Goal: Task Accomplishment & Management: Manage account settings

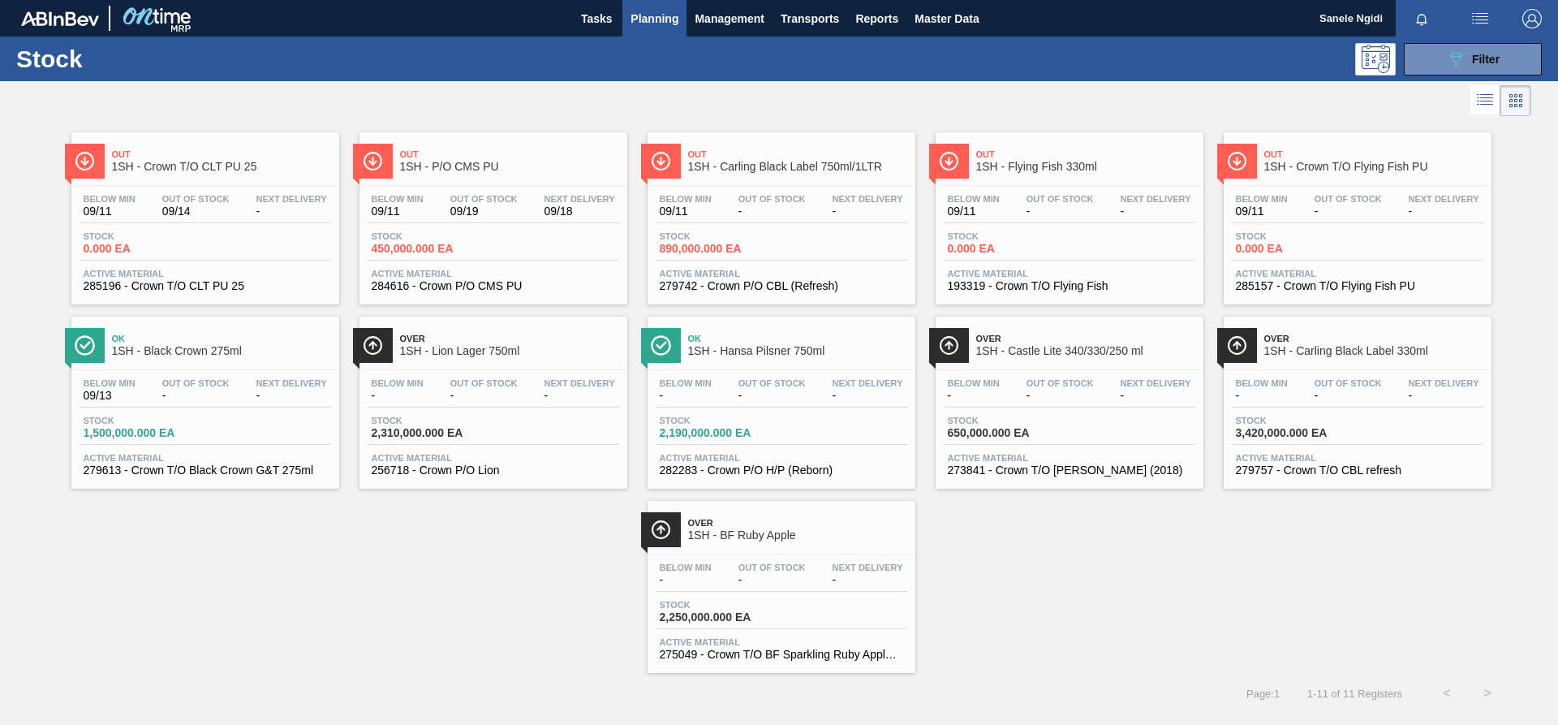
click at [669, 19] on span "Planning" at bounding box center [655, 18] width 48 height 19
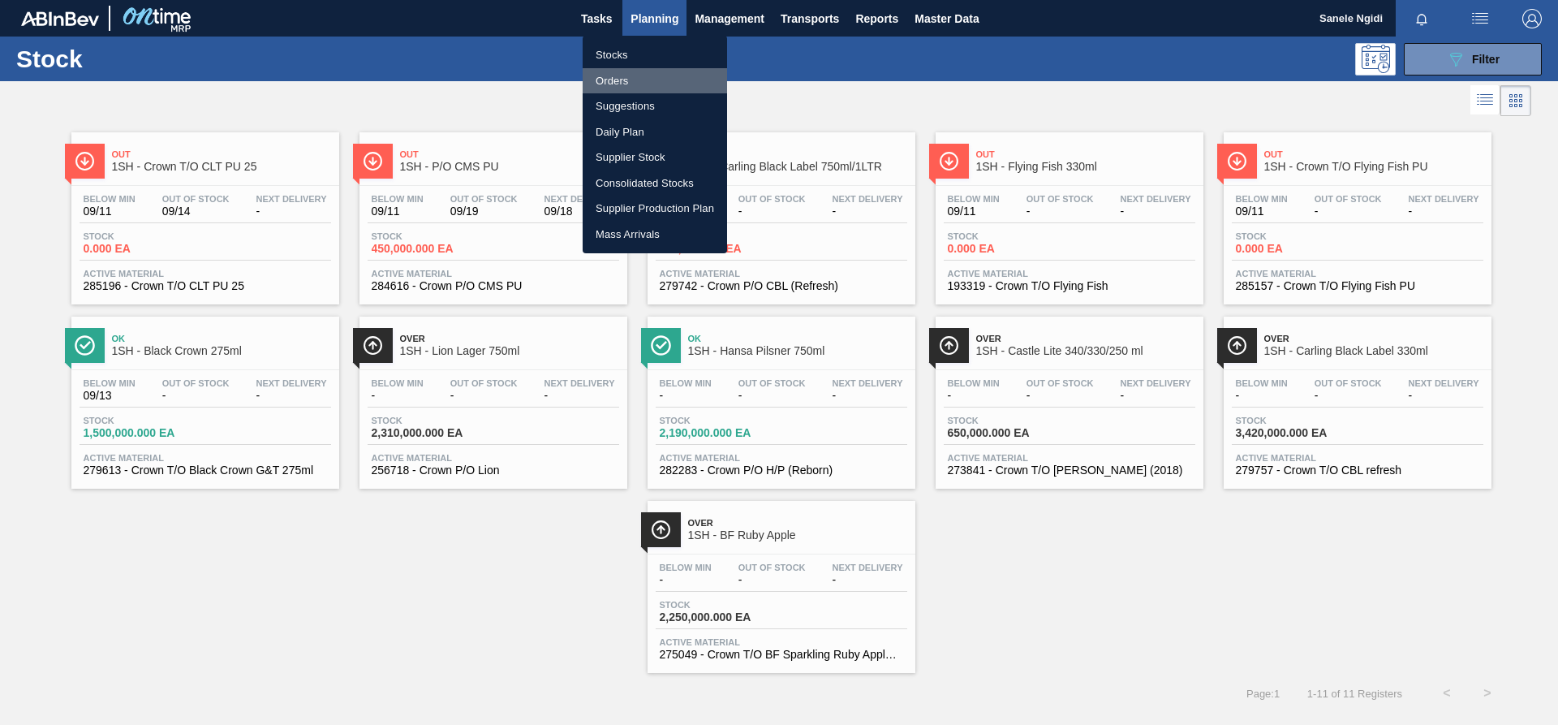
click at [615, 74] on li "Orders" at bounding box center [655, 81] width 144 height 26
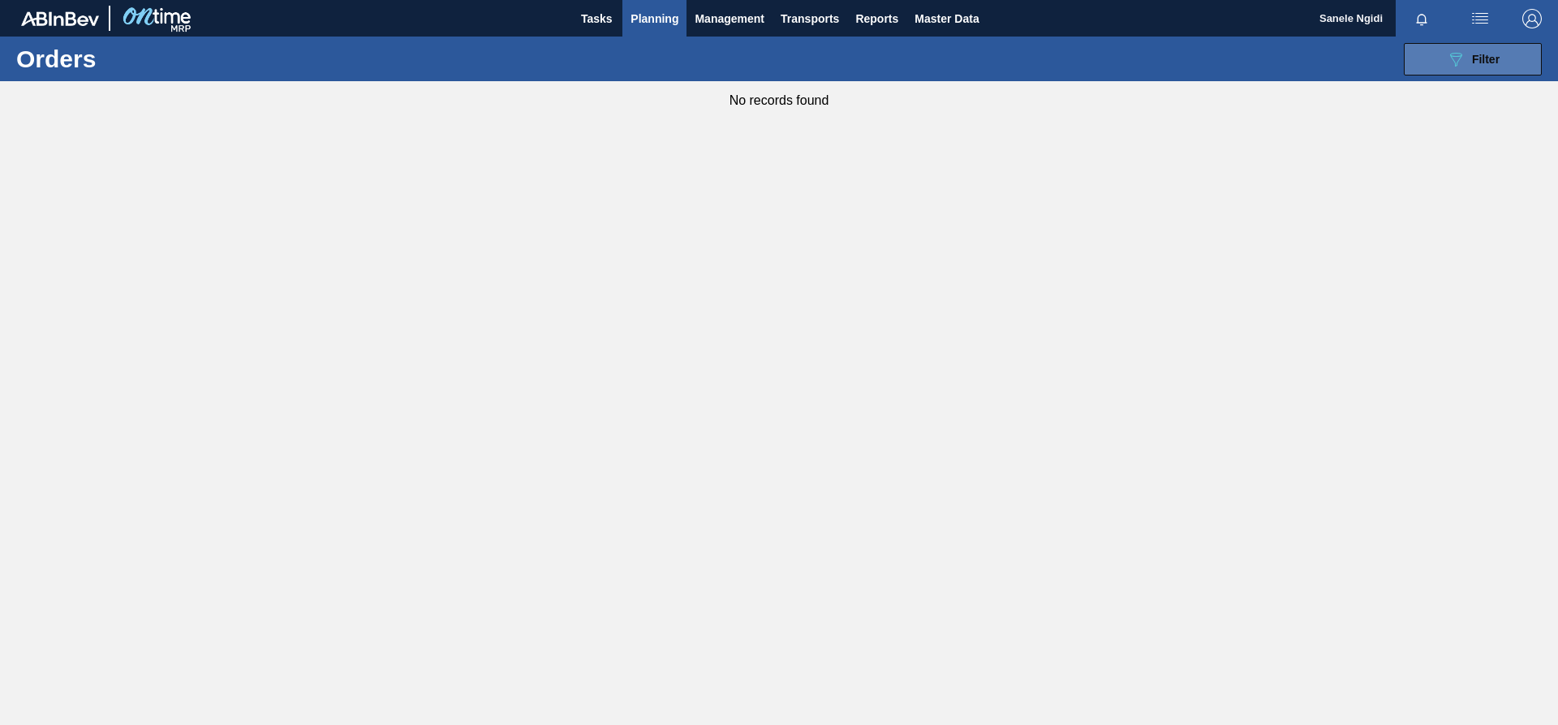
click at [1038, 59] on span "Filter" at bounding box center [1486, 59] width 28 height 13
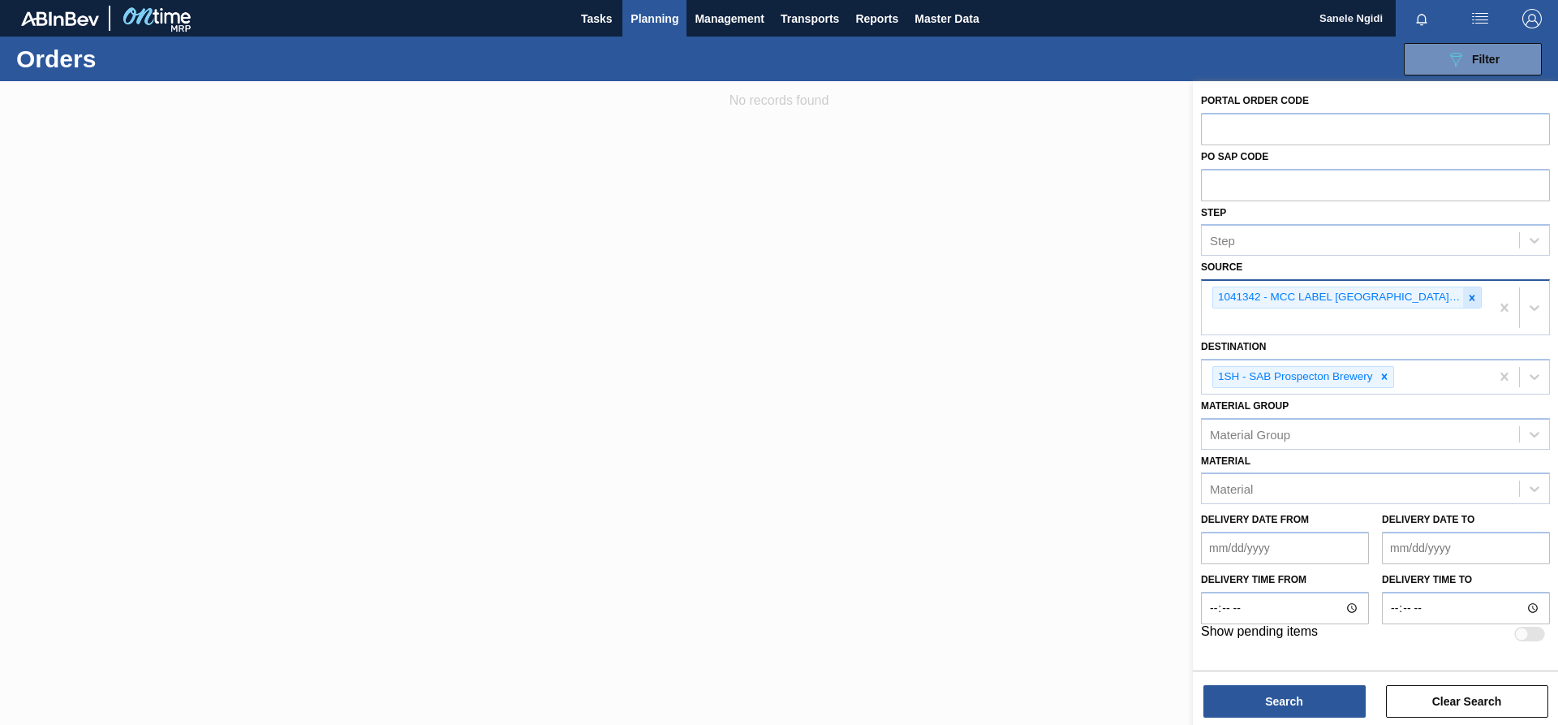
click at [1038, 294] on icon at bounding box center [1471, 297] width 11 height 11
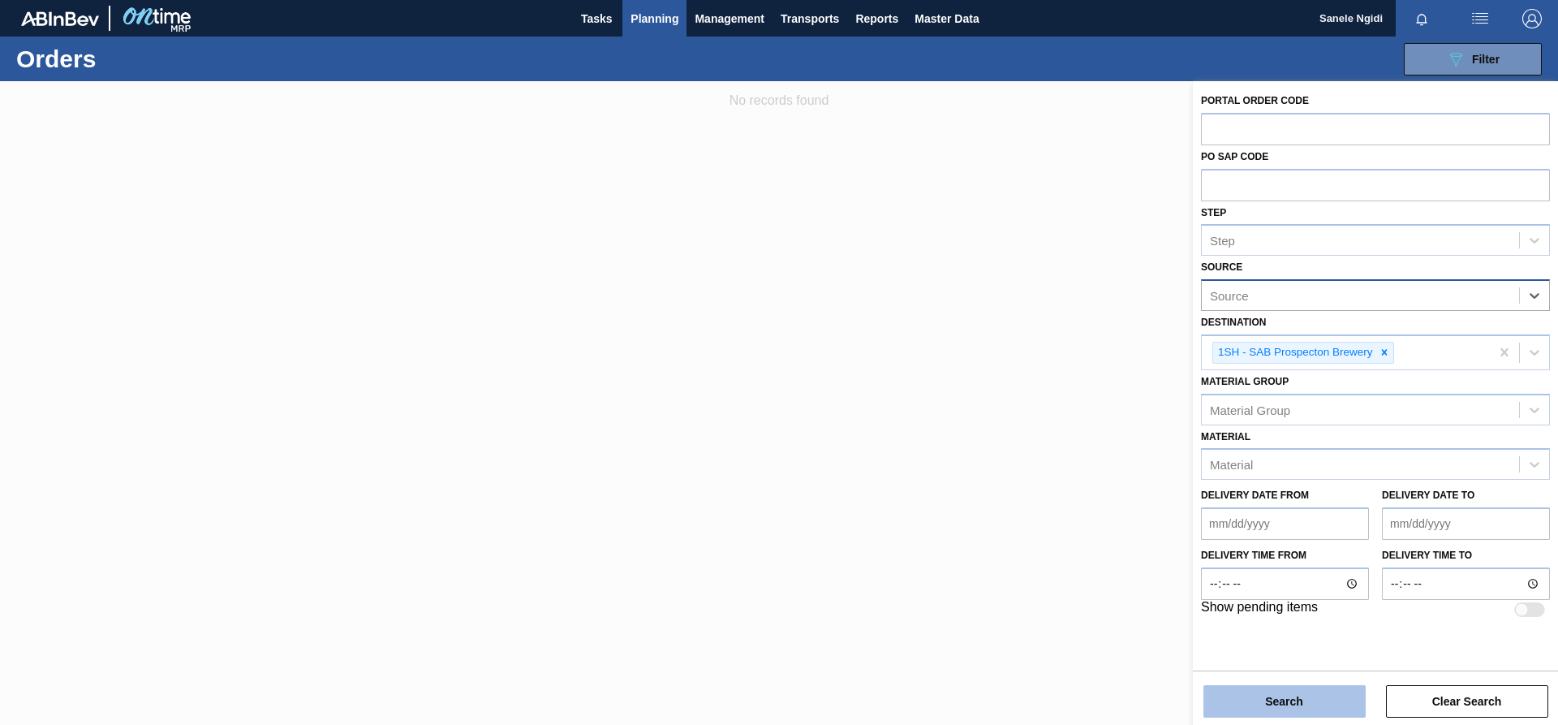
click at [1038, 432] on button "Search" at bounding box center [1284, 701] width 162 height 32
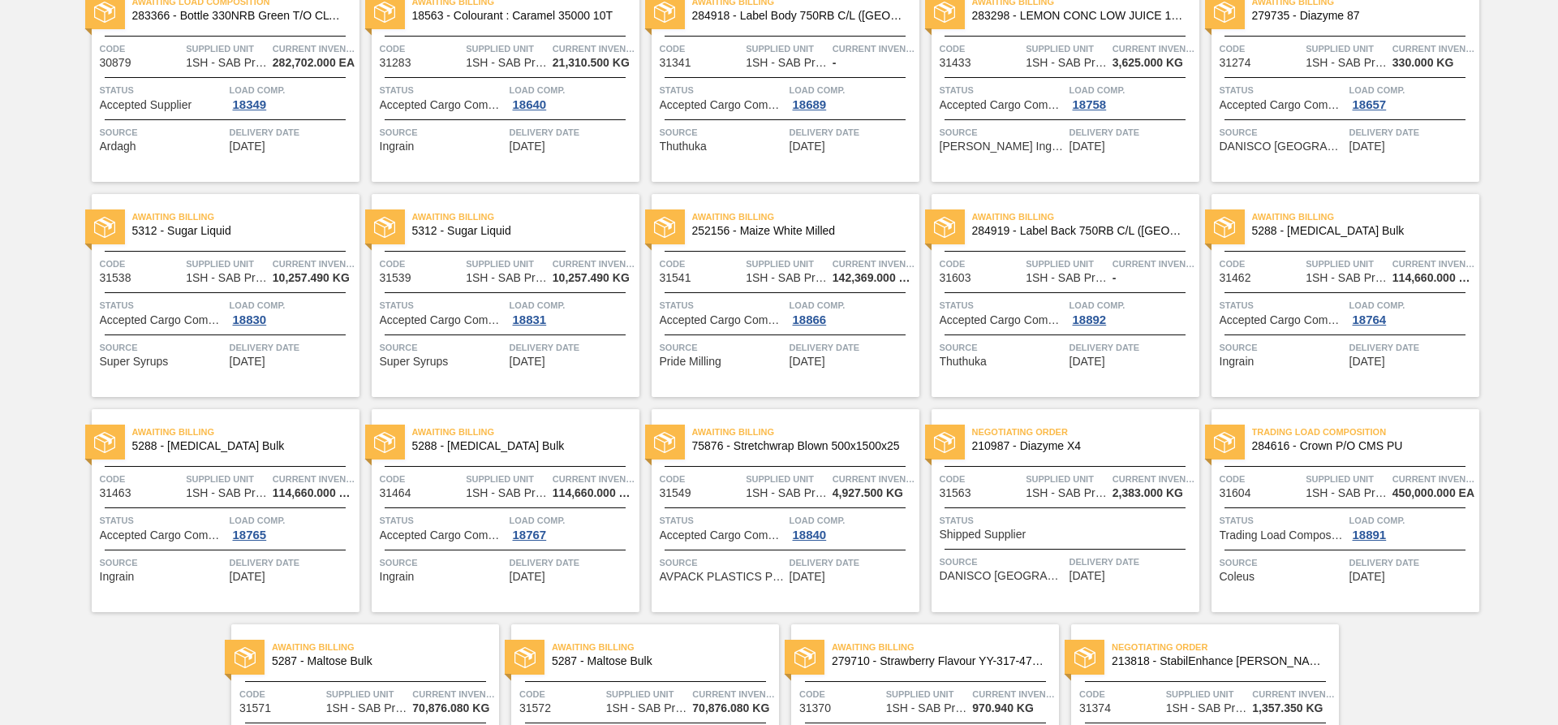
scroll to position [72, 0]
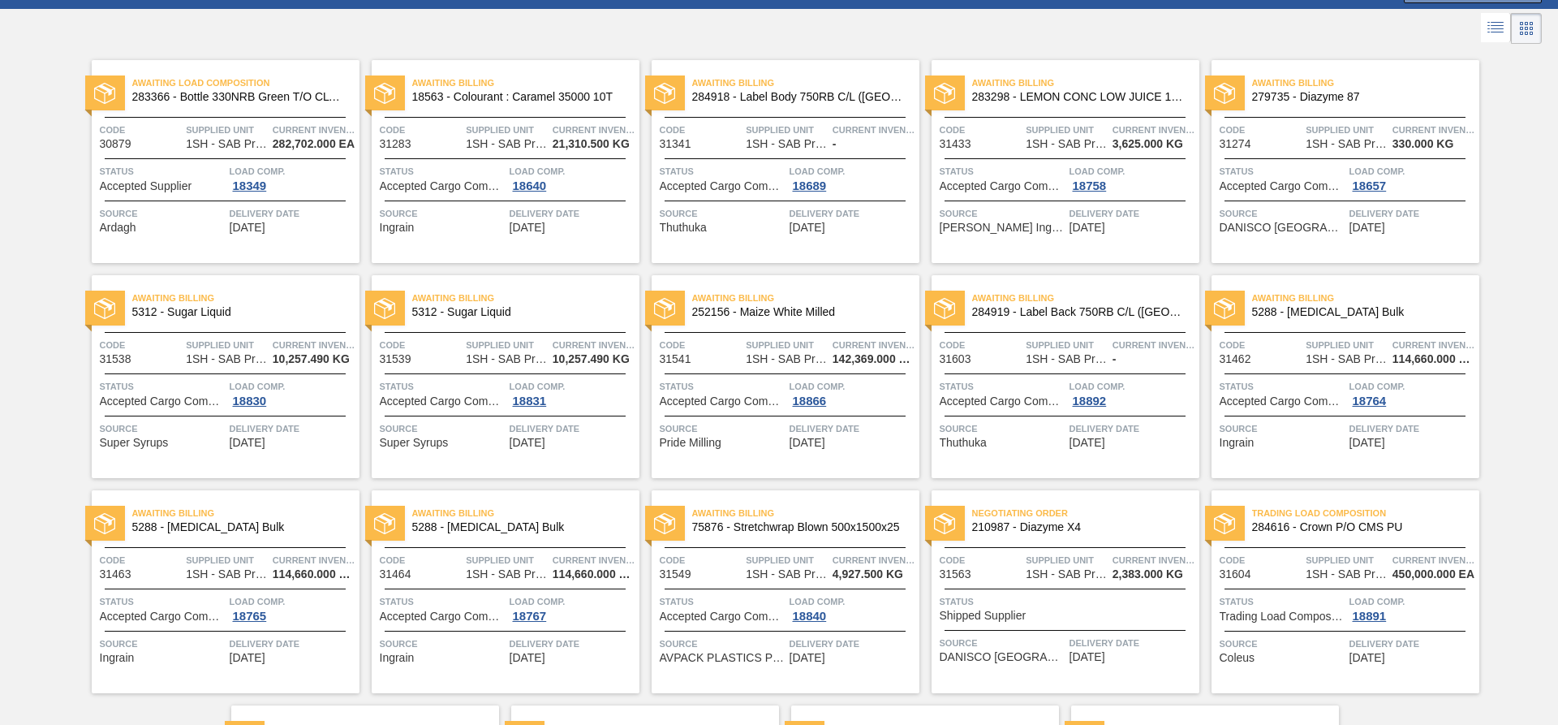
click at [439, 23] on div at bounding box center [779, 28] width 1558 height 39
click at [800, 181] on div "18689" at bounding box center [810, 185] width 41 height 13
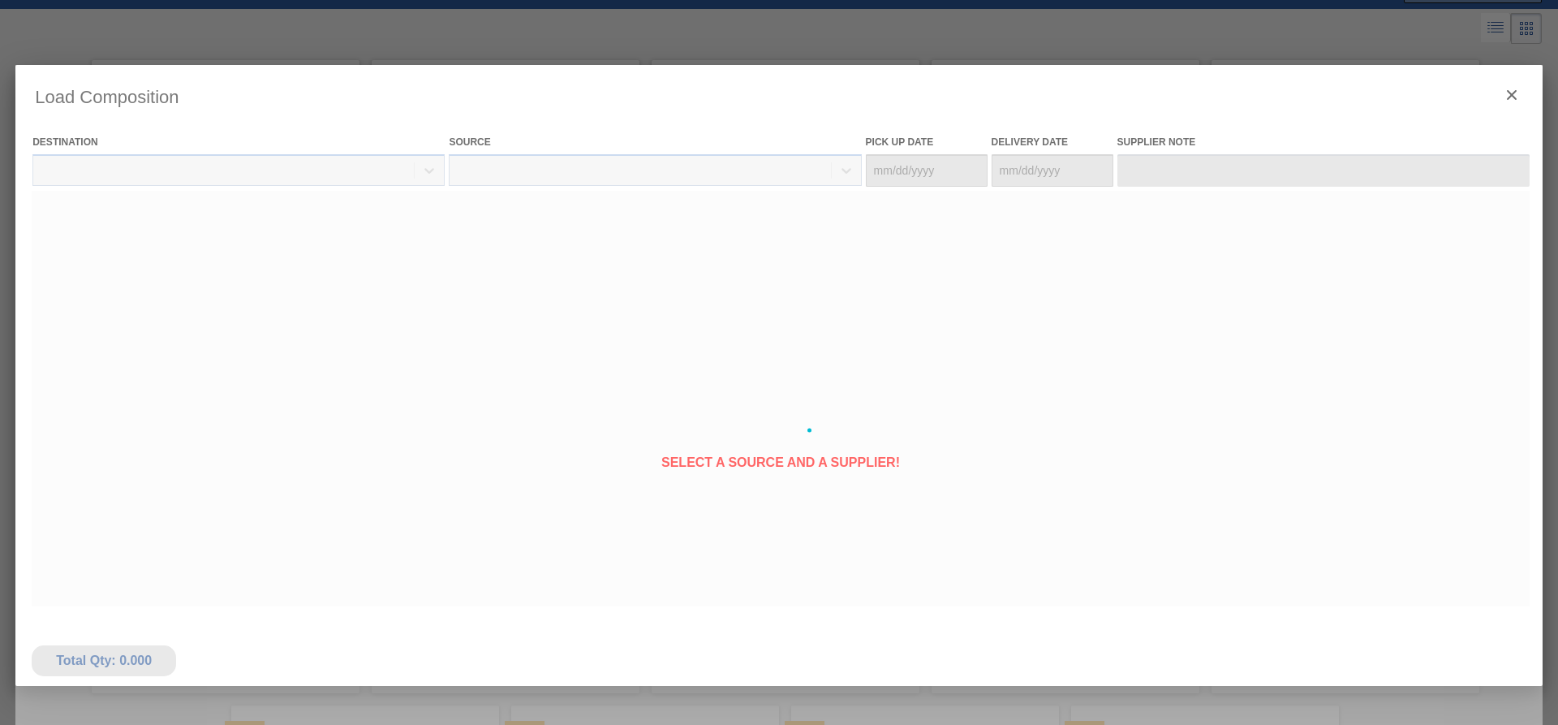
type Date "[DATE]"
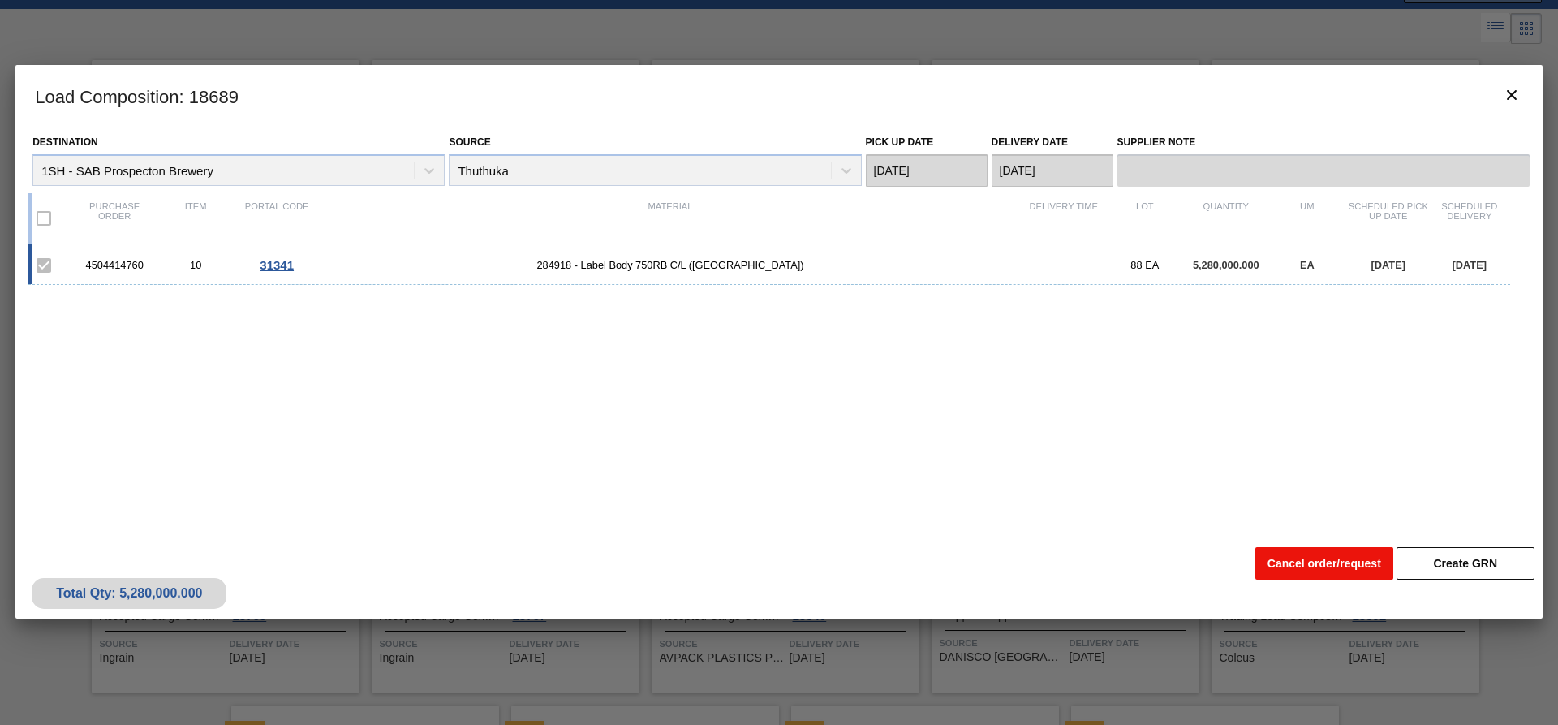
click at [1038, 432] on button "Cancel order/request" at bounding box center [1324, 563] width 138 height 32
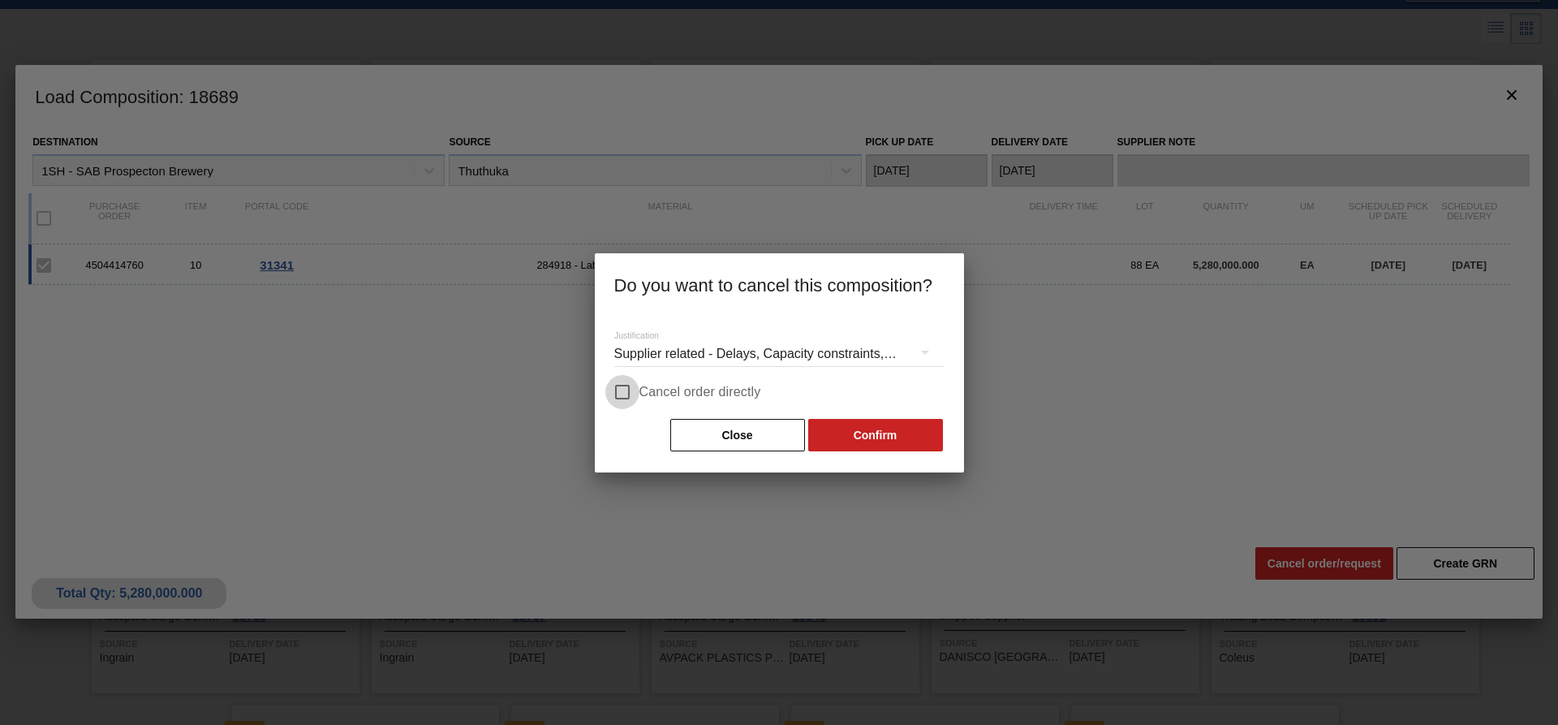
click at [621, 391] on input "Cancel order directly" at bounding box center [622, 392] width 34 height 34
checkbox input "true"
click at [864, 430] on button "Confirm" at bounding box center [875, 435] width 135 height 32
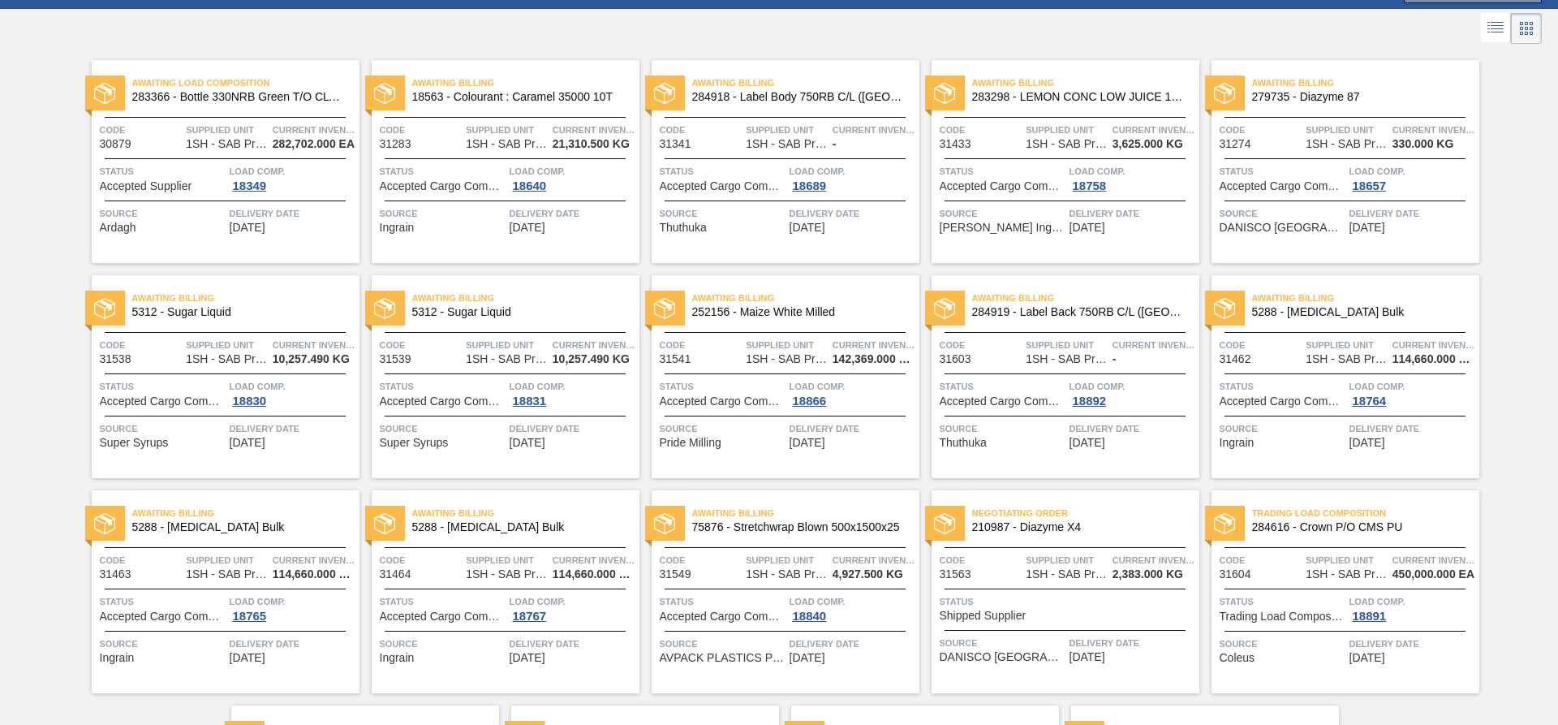
click at [1038, 26] on icon at bounding box center [1497, 25] width 13 height 1
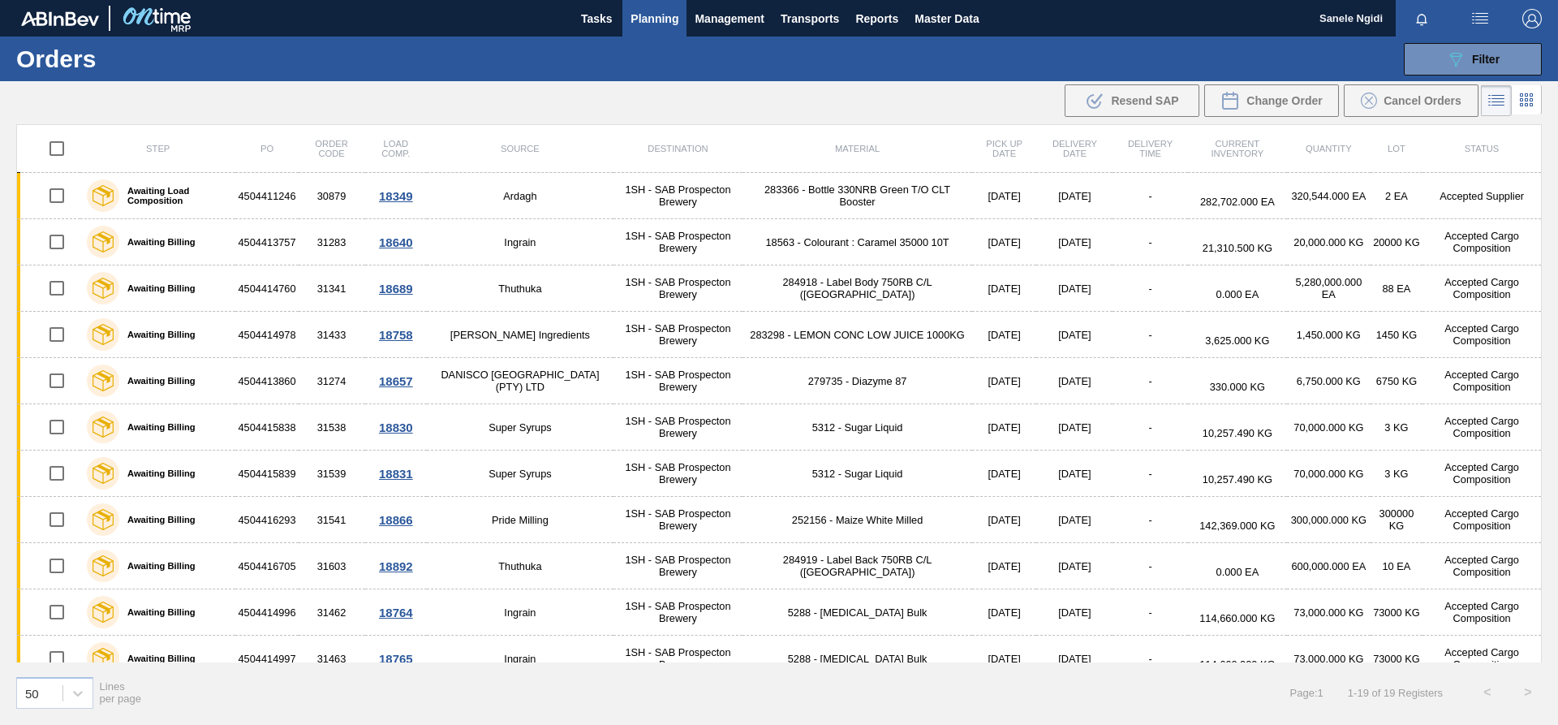
scroll to position [0, 0]
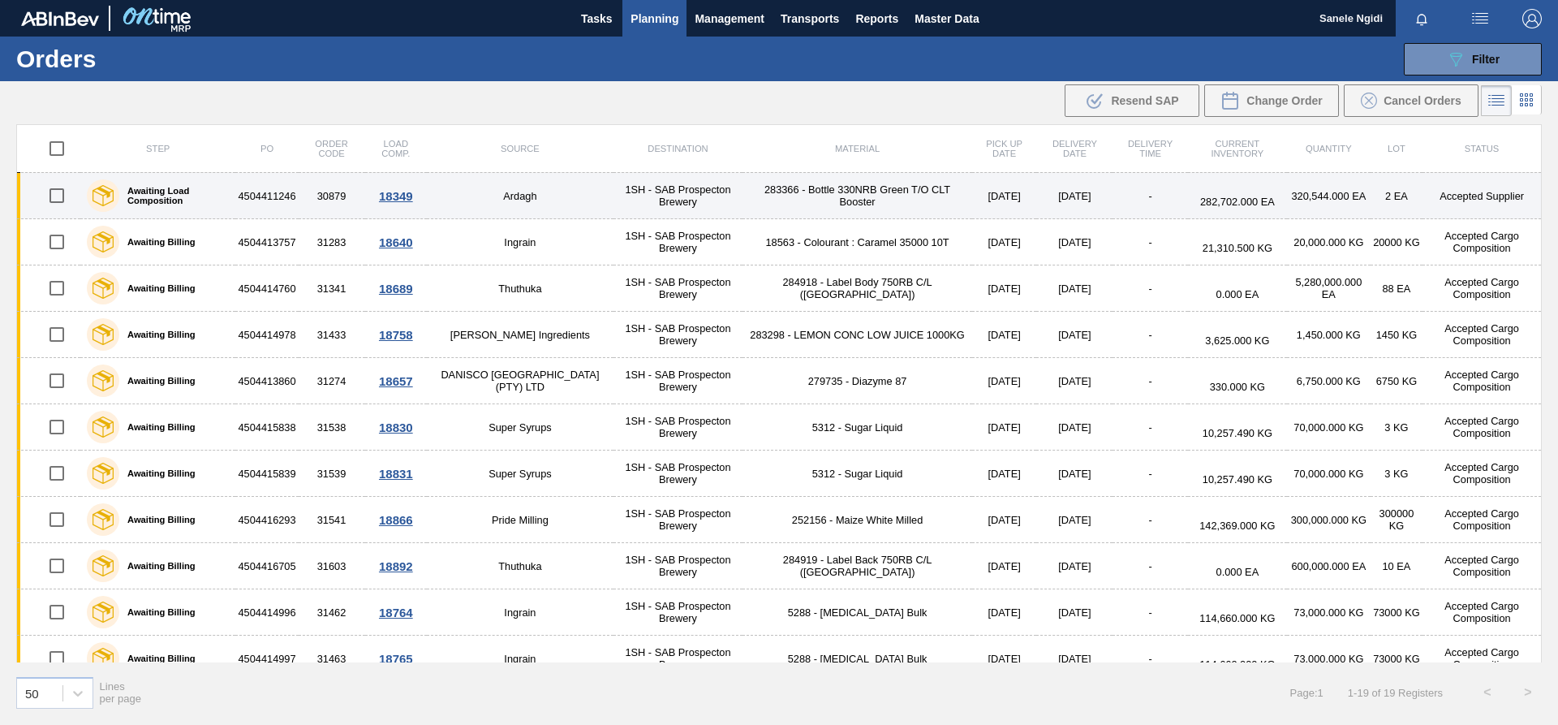
click at [576, 192] on td "Ardagh" at bounding box center [520, 196] width 187 height 46
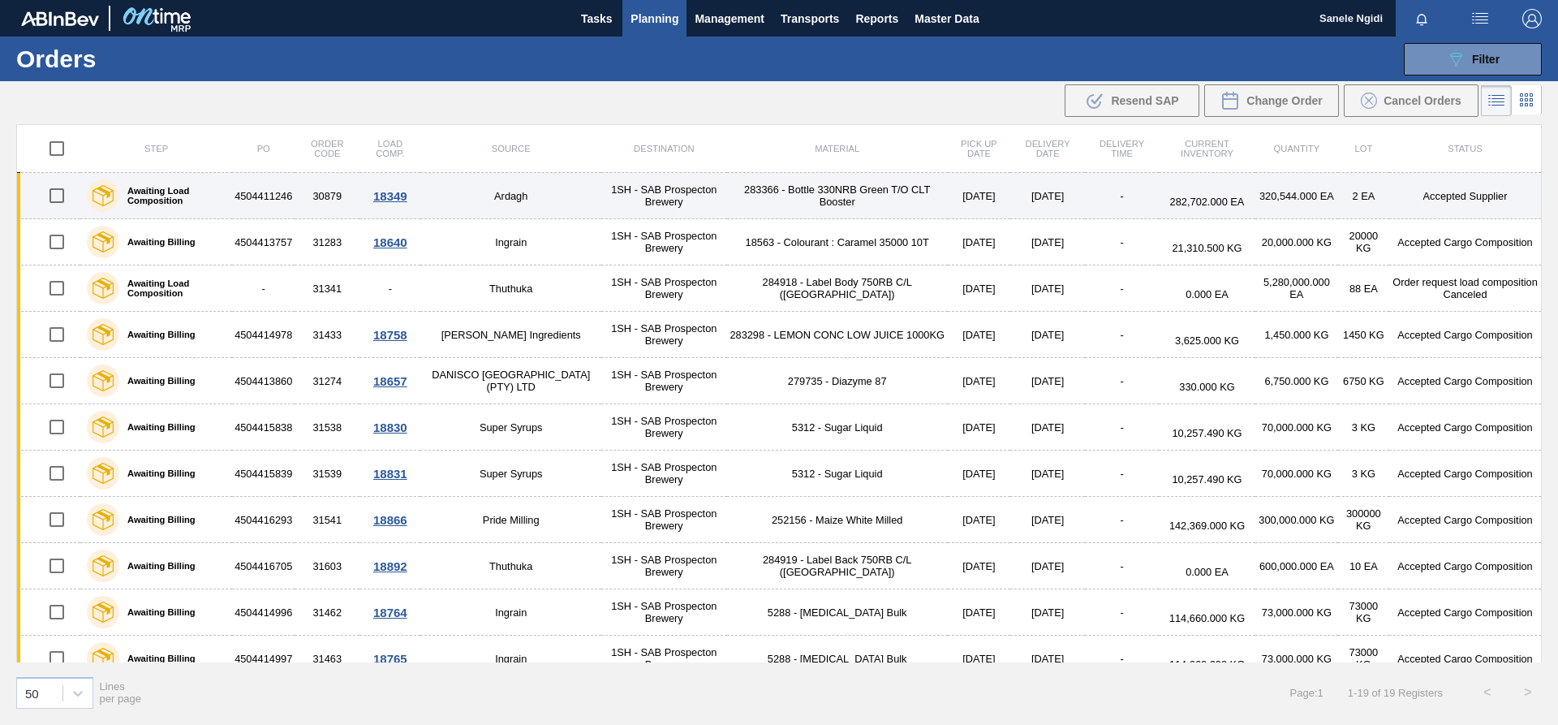
click at [56, 200] on input "checkbox" at bounding box center [57, 196] width 34 height 34
checkbox input "true"
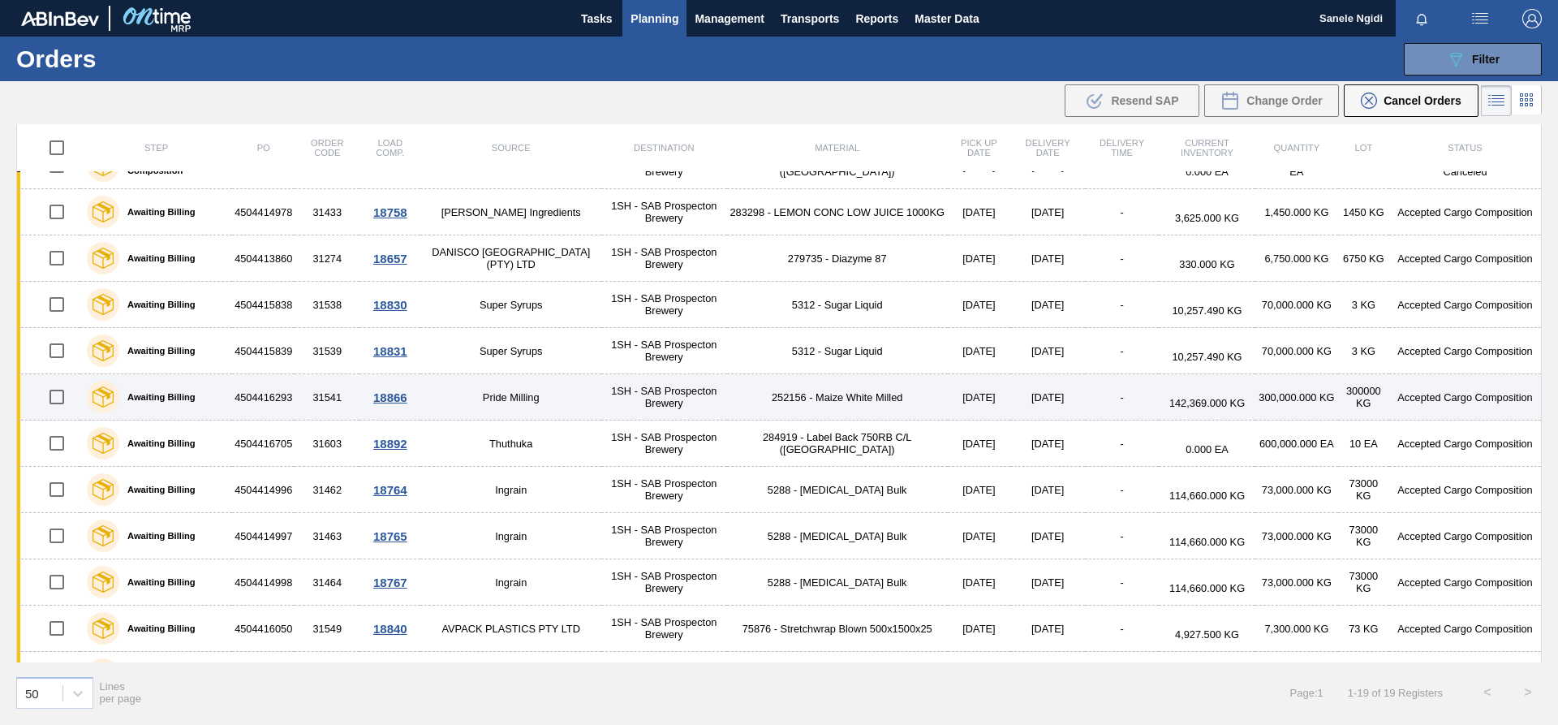
scroll to position [162, 0]
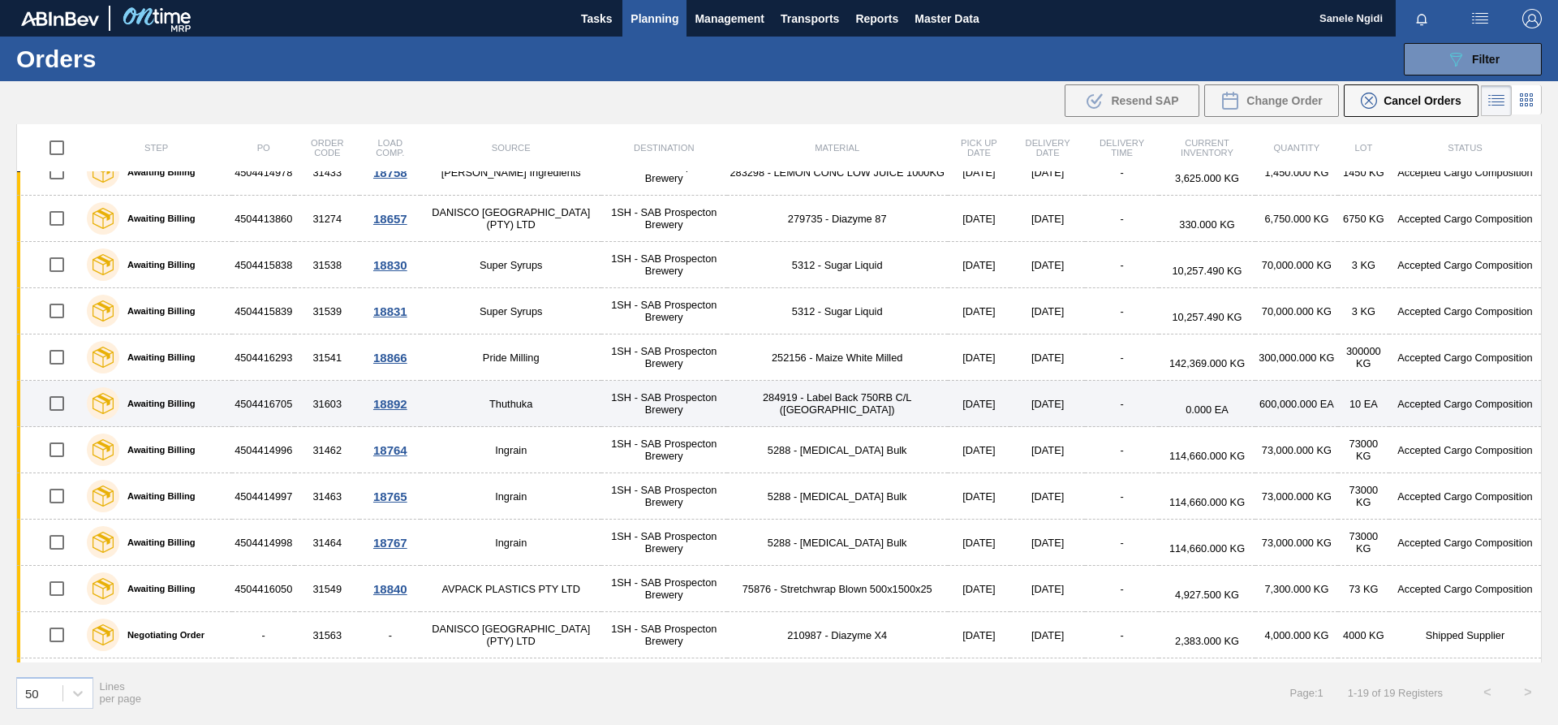
click at [645, 394] on td "1SH - SAB Prospecton Brewery" at bounding box center [663, 404] width 125 height 46
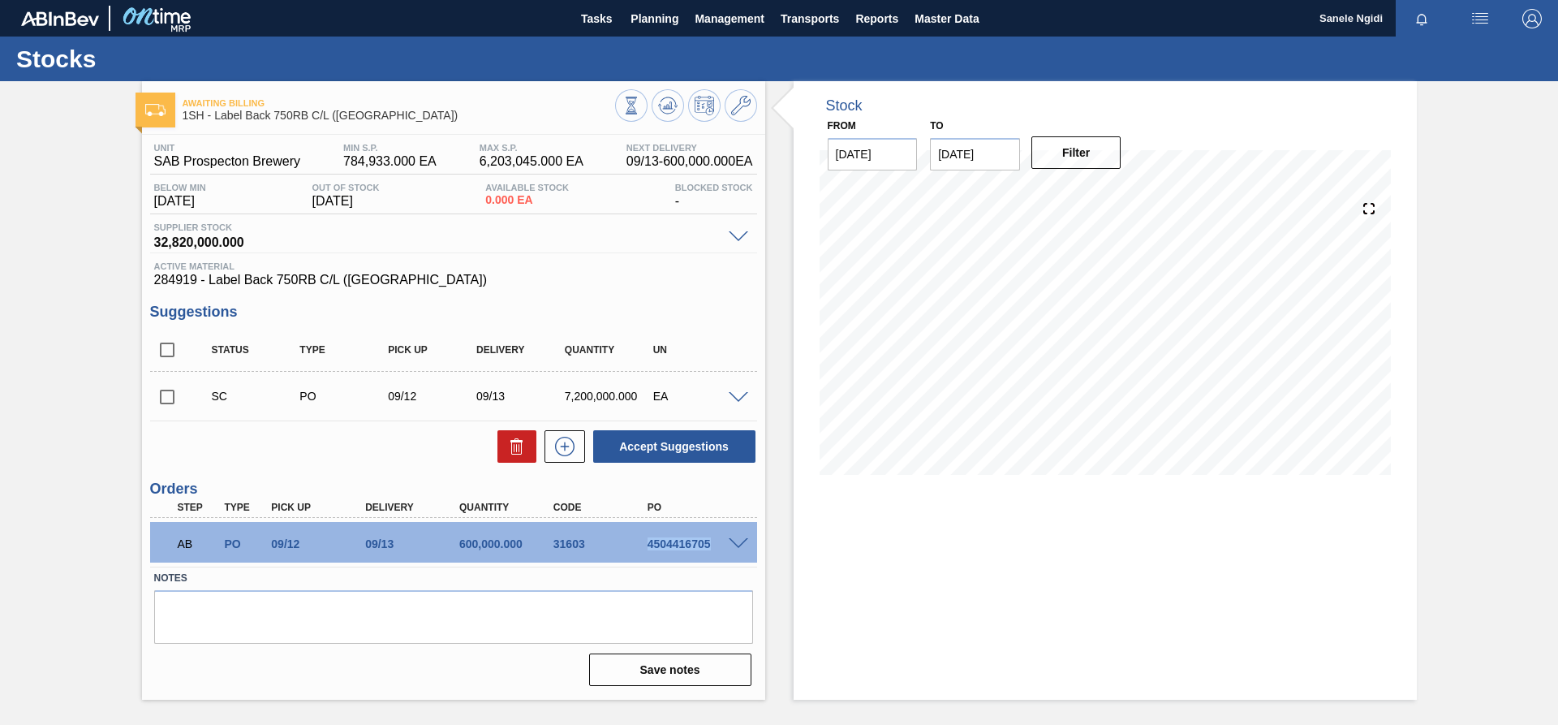
drag, startPoint x: 645, startPoint y: 544, endPoint x: 713, endPoint y: 545, distance: 68.2
click at [713, 432] on div "4504416705" at bounding box center [696, 543] width 105 height 13
copy div "4504416705"
drag, startPoint x: 107, startPoint y: 231, endPoint x: 103, endPoint y: 199, distance: 32.7
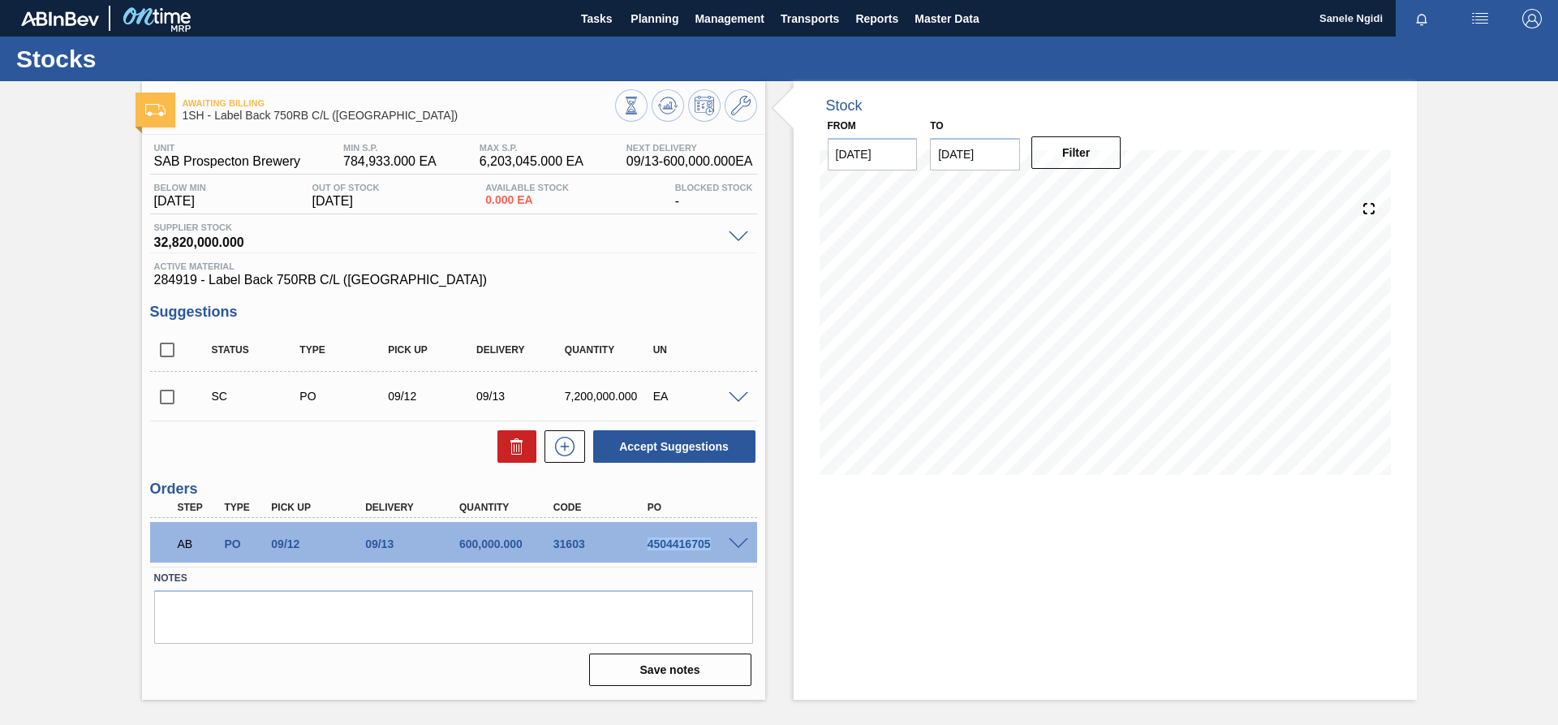
click at [107, 231] on div "Awaiting Billing 1SH - Label Back 750RB C/L ([GEOGRAPHIC_DATA]) Unit SAB Prospe…" at bounding box center [779, 390] width 1558 height 618
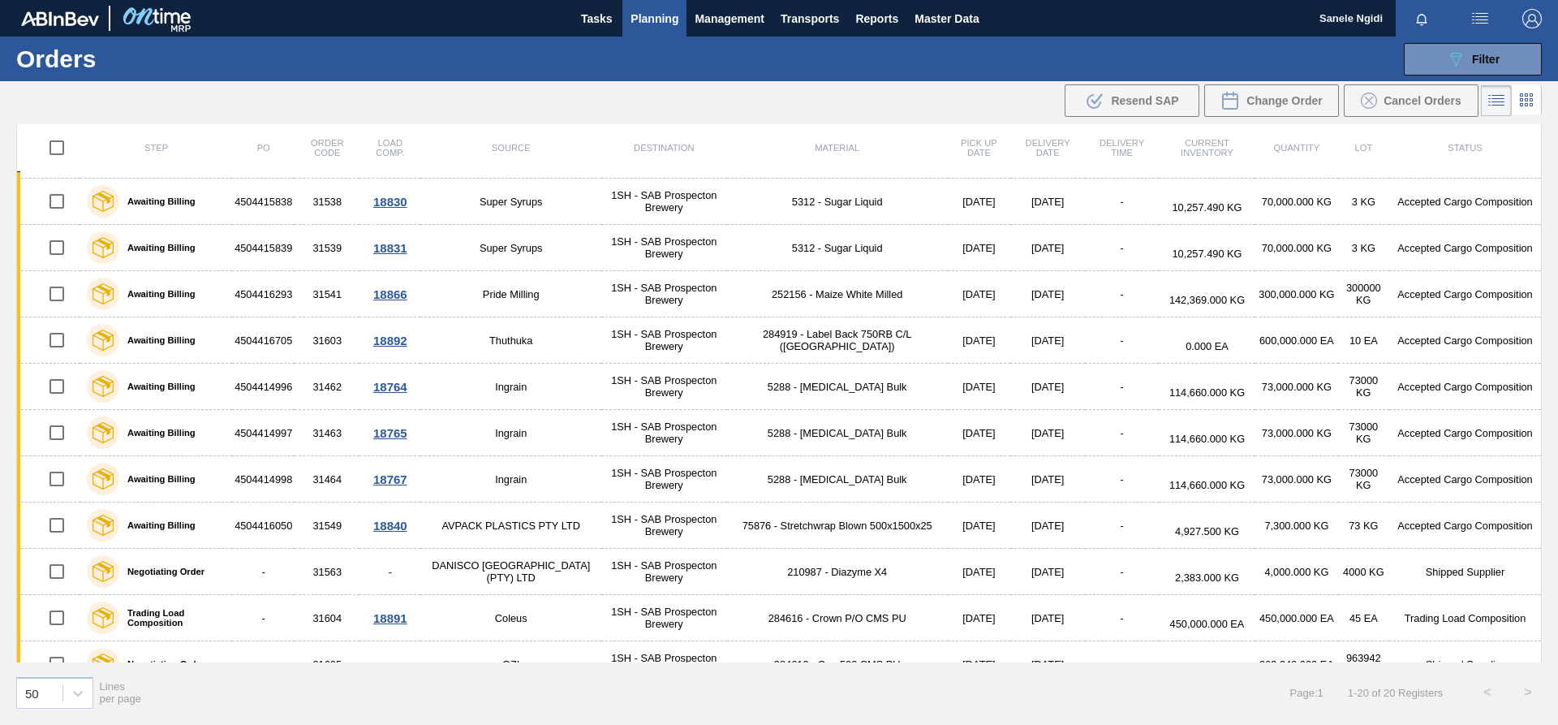
scroll to position [243, 0]
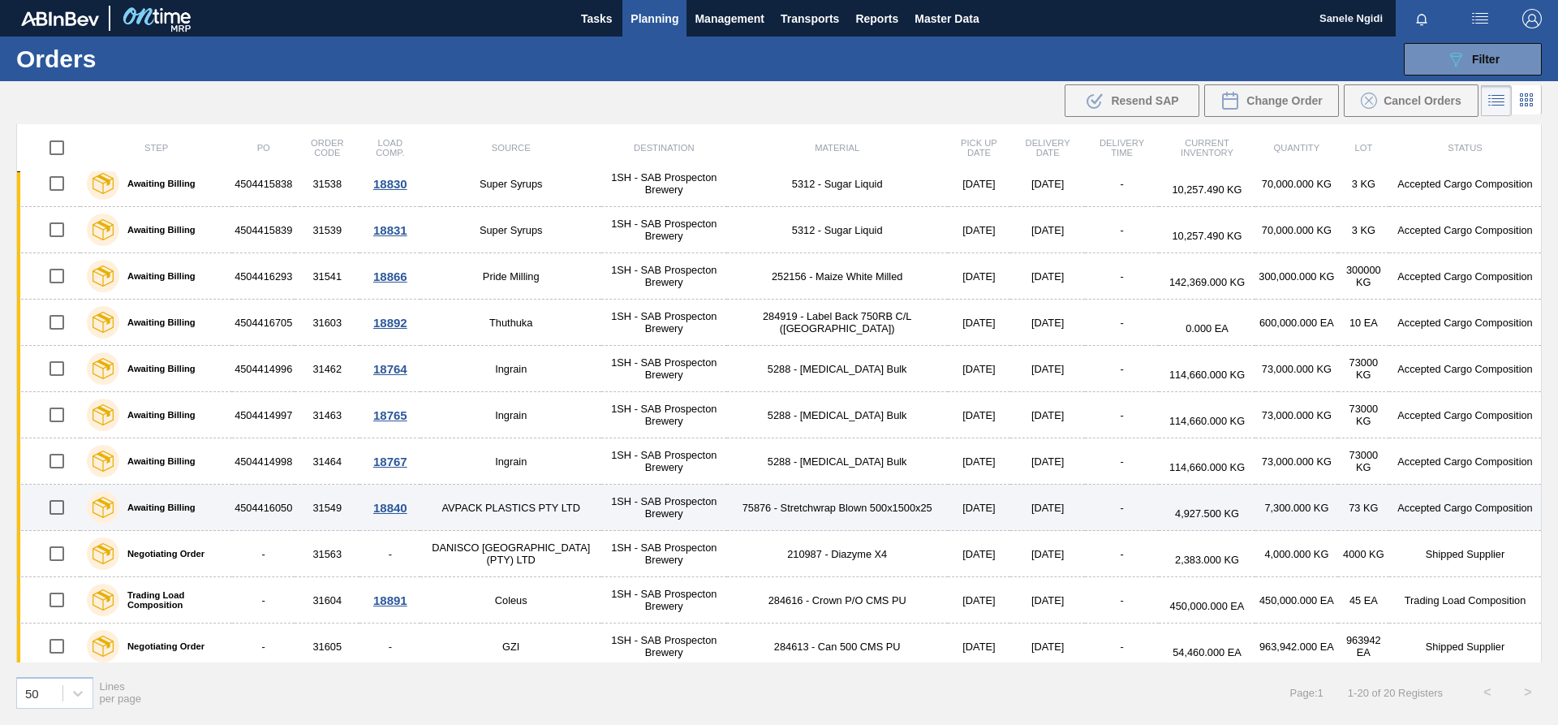
click at [276, 432] on td "4504416050" at bounding box center [263, 507] width 62 height 46
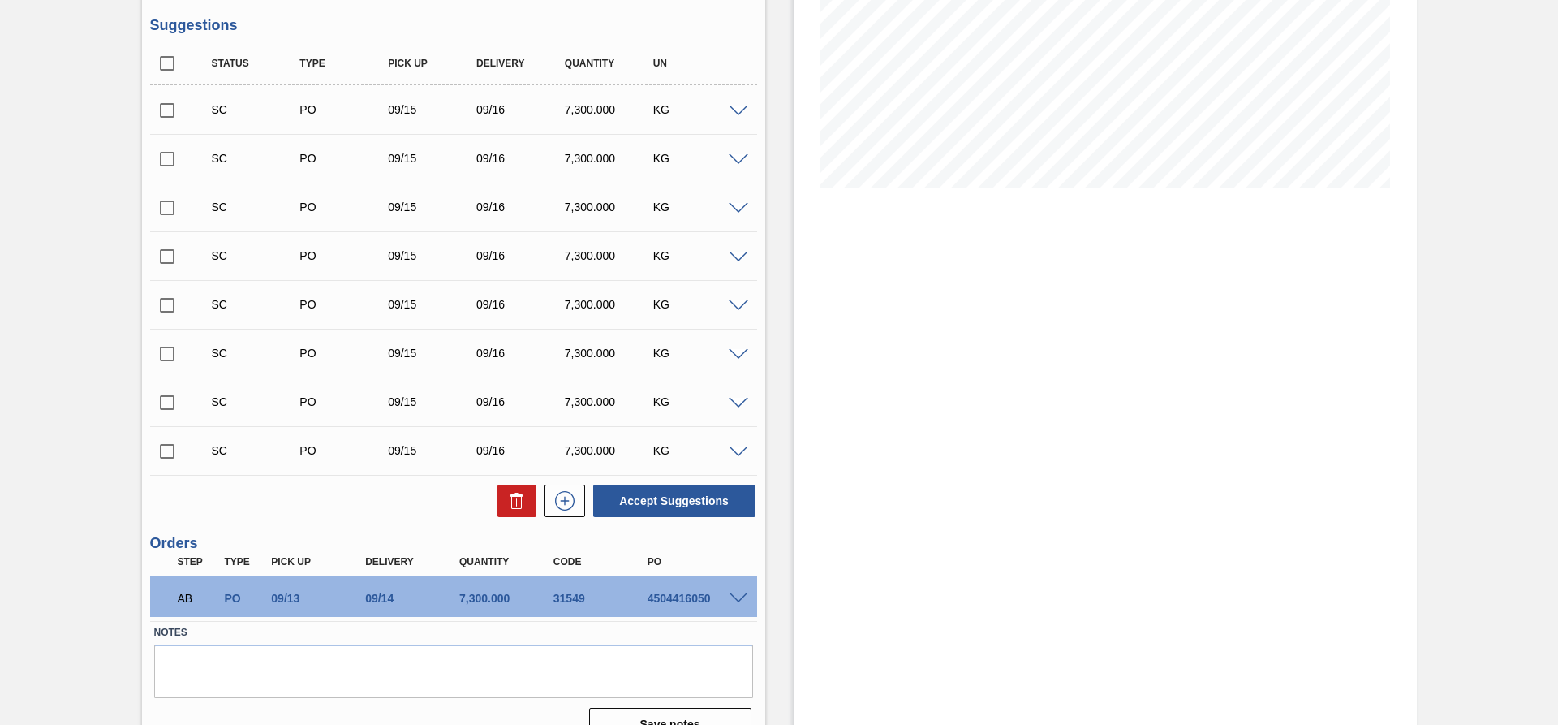
scroll to position [316, 0]
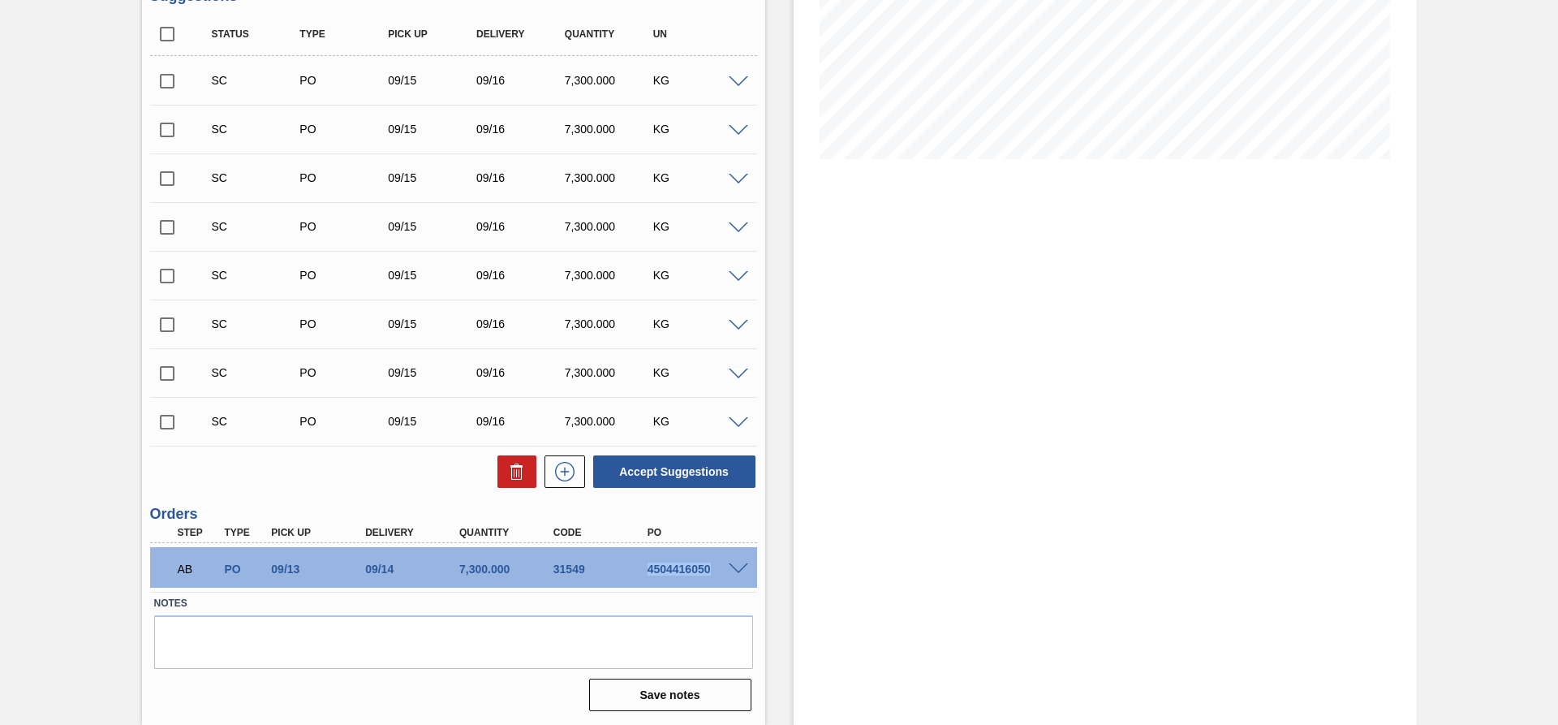
drag, startPoint x: 646, startPoint y: 568, endPoint x: 712, endPoint y: 570, distance: 65.8
click at [712, 432] on div "4504416050" at bounding box center [696, 568] width 105 height 13
copy div "4504416050"
drag, startPoint x: 62, startPoint y: 305, endPoint x: 53, endPoint y: 148, distance: 157.7
click at [61, 300] on div "Awaiting Billing 1SH - Stretchwrap Blown Unit SAB Prospecton Brewery MIN S.P. 3…" at bounding box center [779, 244] width 1558 height 959
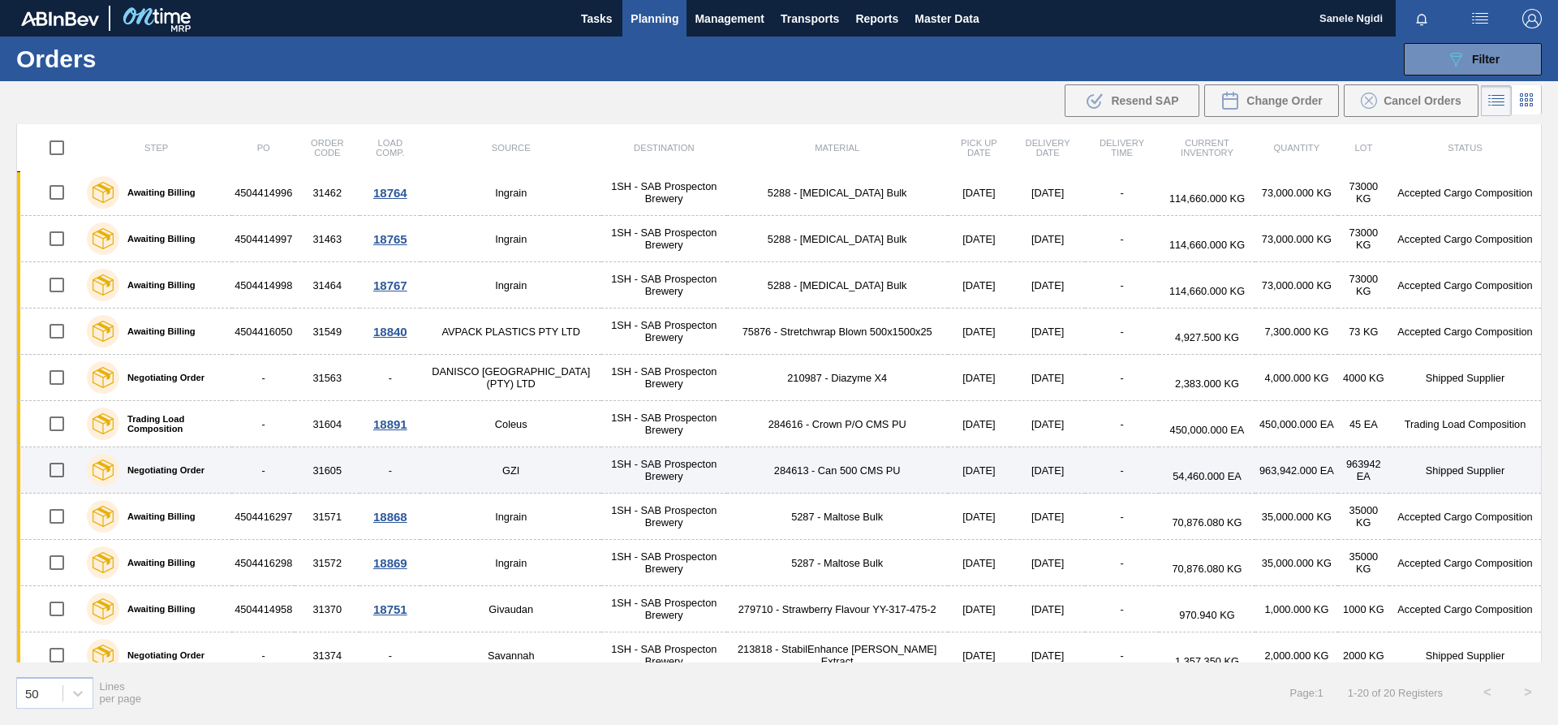
scroll to position [436, 0]
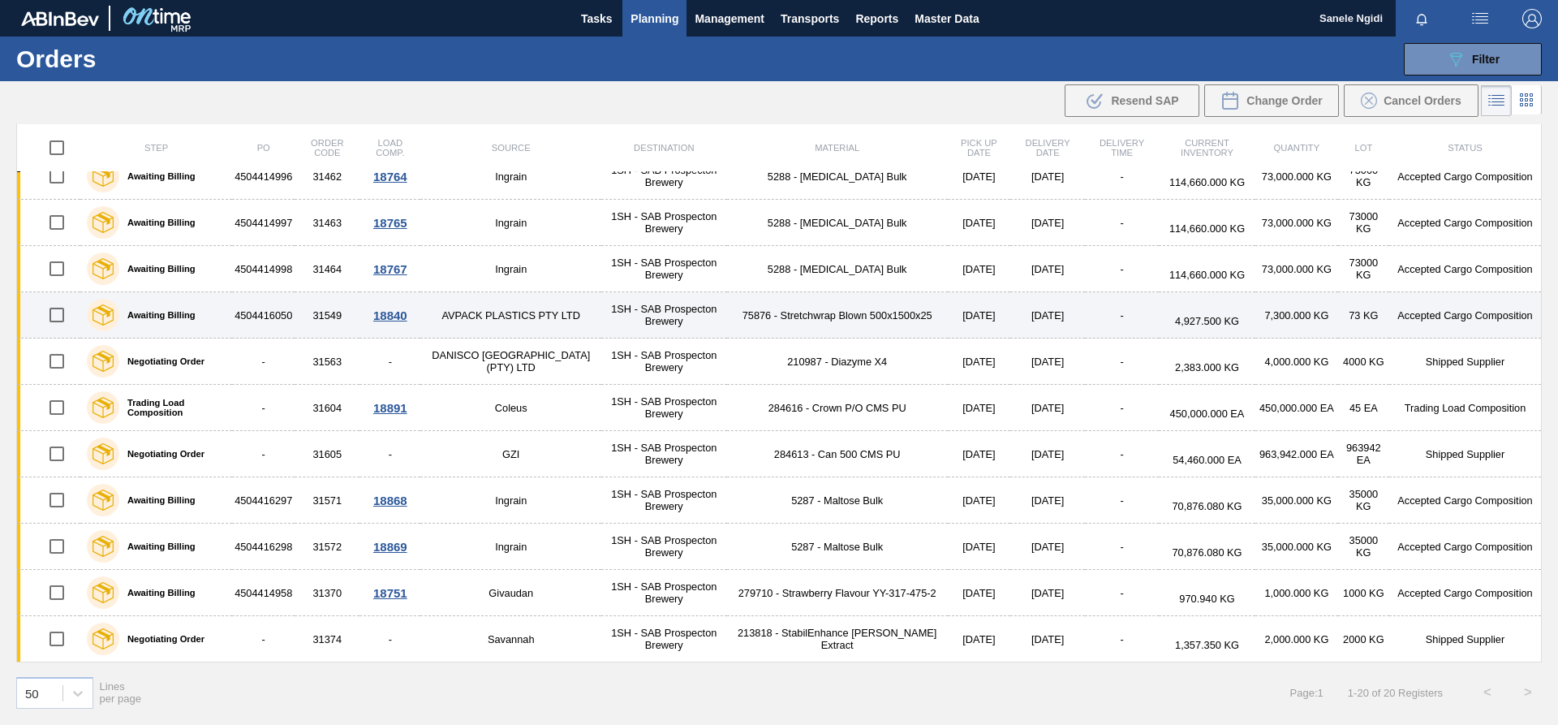
click at [65, 312] on input "checkbox" at bounding box center [57, 315] width 34 height 34
checkbox input "true"
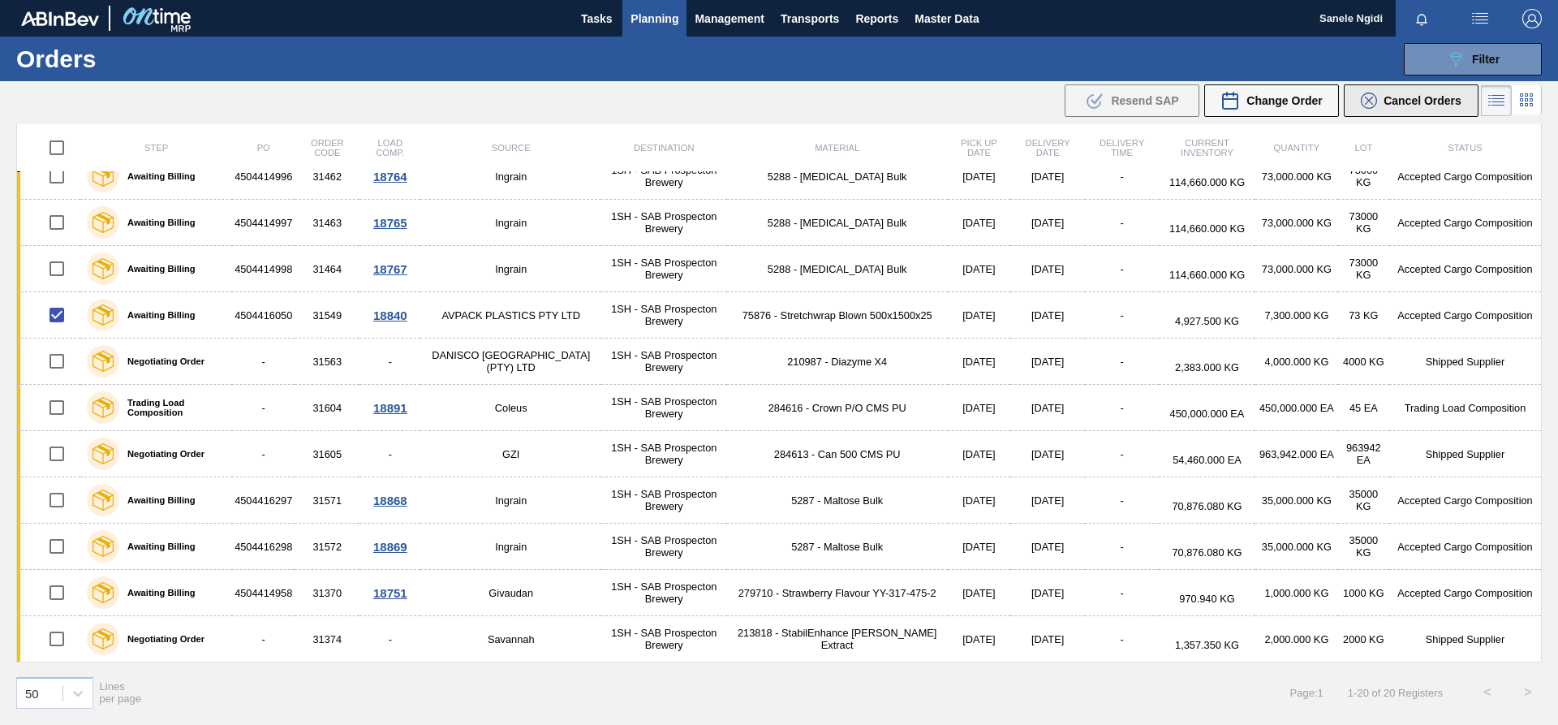
click at [1038, 102] on span "Cancel Orders" at bounding box center [1423, 100] width 78 height 13
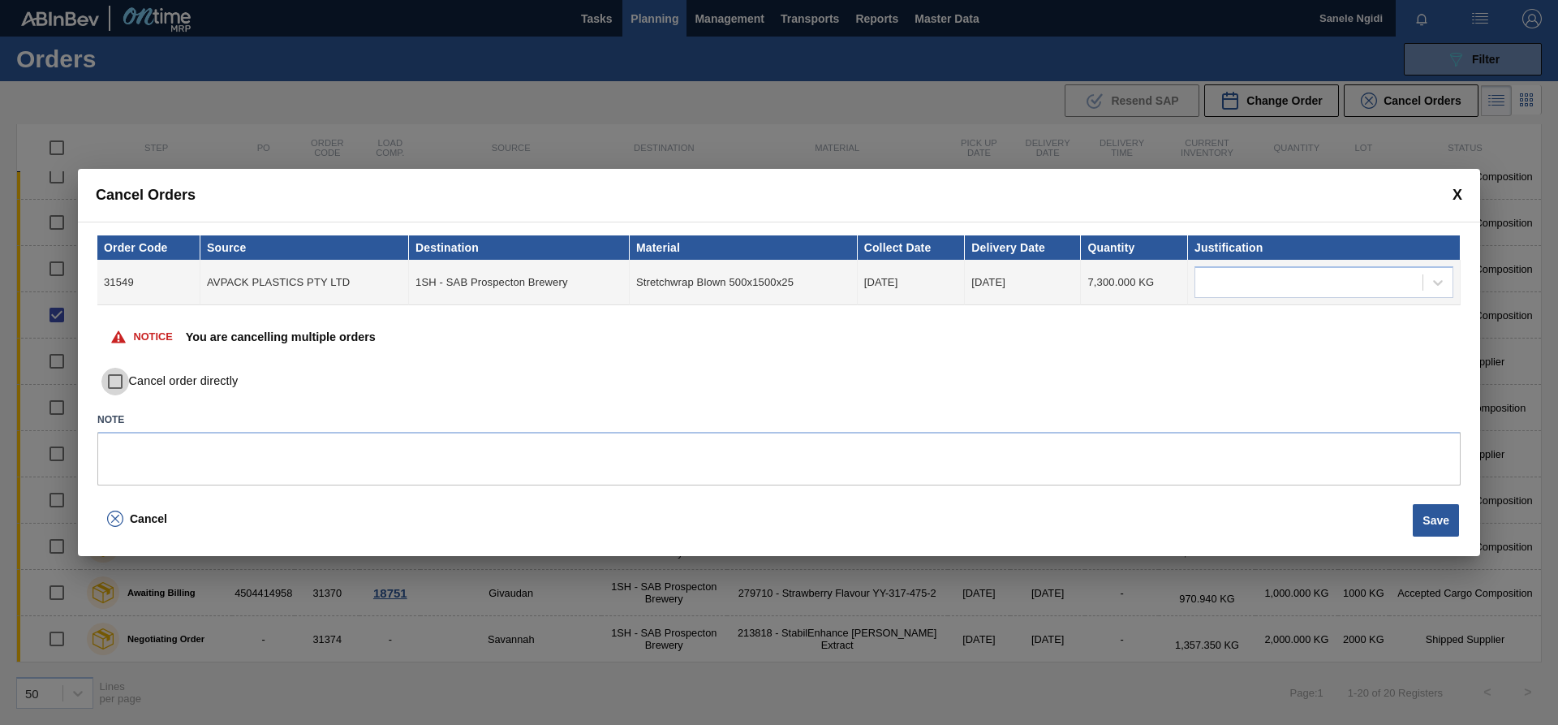
click at [117, 385] on input "Cancel order directly" at bounding box center [115, 382] width 28 height 28
checkbox input "true"
click at [1038, 432] on button "Save" at bounding box center [1436, 520] width 46 height 32
click at [1038, 191] on span at bounding box center [1458, 195] width 10 height 17
